Goal: Find specific page/section: Find specific page/section

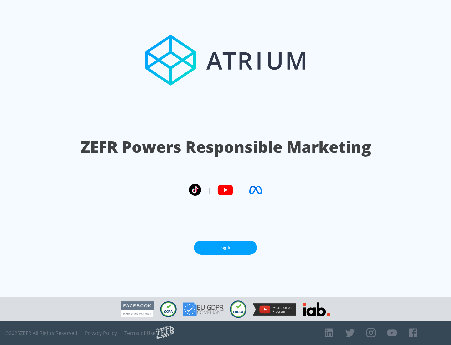
click at [226, 247] on link "Log In" at bounding box center [225, 247] width 63 height 14
